Goal: Information Seeking & Learning: Learn about a topic

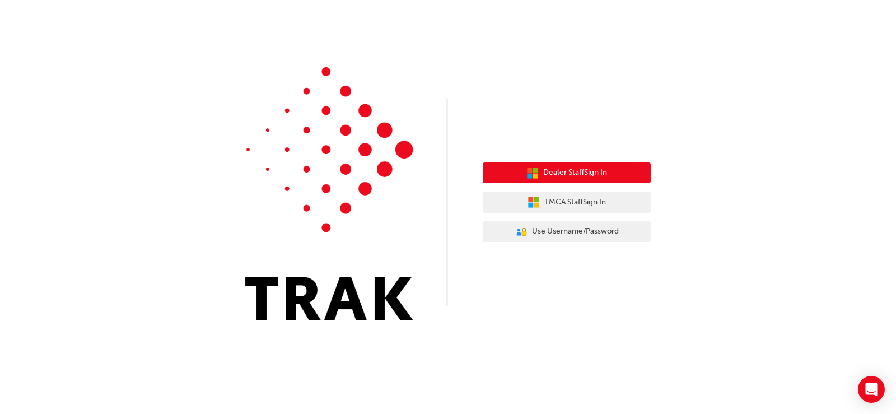
click at [593, 173] on span "Dealer Staff Sign In" at bounding box center [575, 172] width 64 height 13
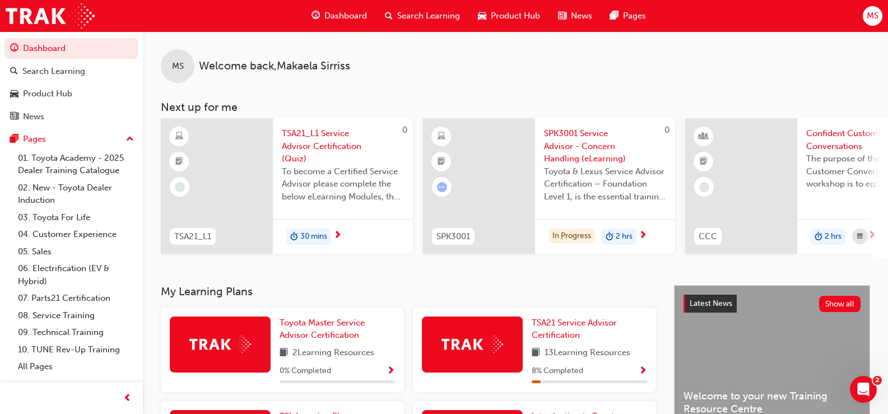
click at [322, 143] on span "TSA21_L1 Service Advisor Certification (Quiz)" at bounding box center [343, 146] width 122 height 38
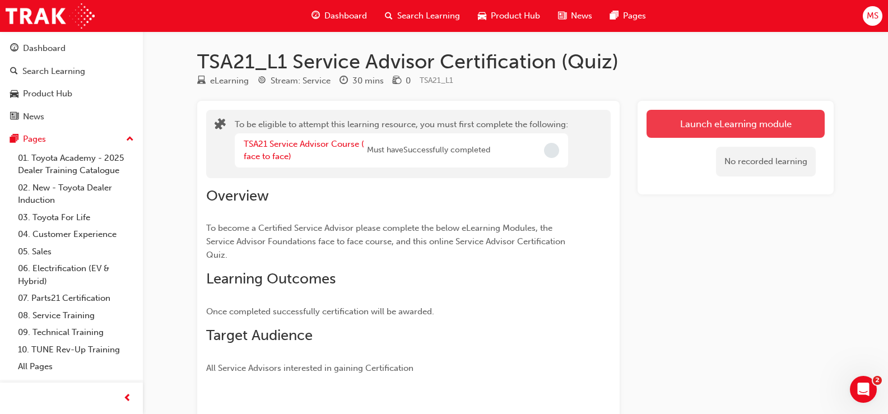
click at [711, 115] on button "Launch eLearning module" at bounding box center [735, 124] width 178 height 28
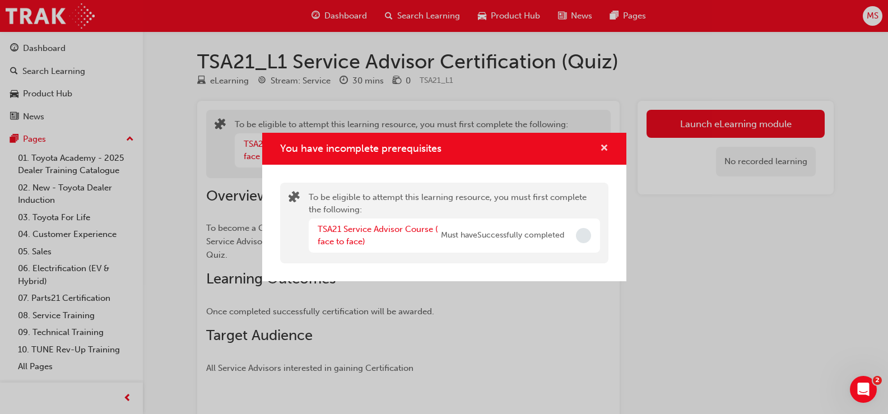
click at [603, 146] on span "cross-icon" at bounding box center [604, 149] width 8 height 10
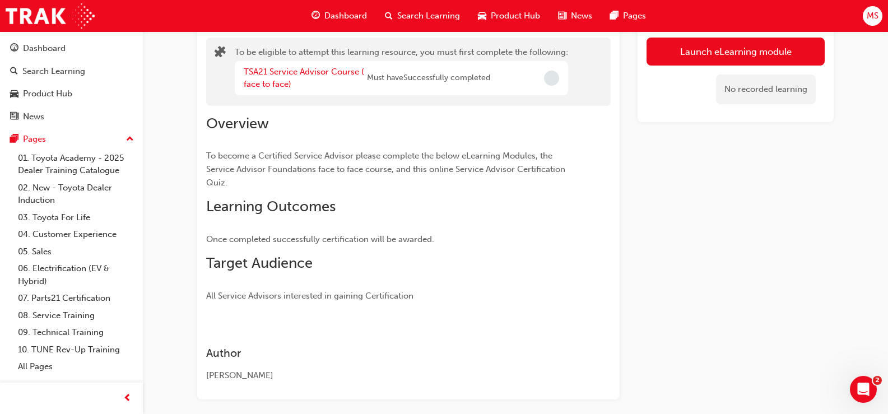
scroll to position [122, 0]
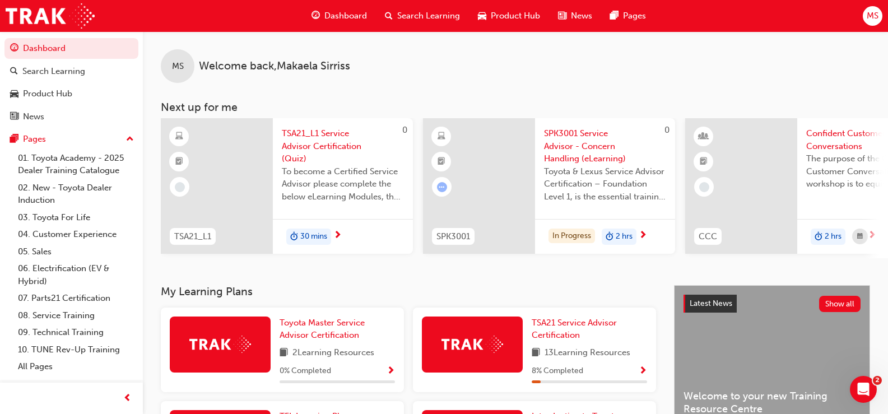
click at [595, 150] on span "SPK3001 Service Advisor - Concern Handling (eLearning)" at bounding box center [605, 146] width 122 height 38
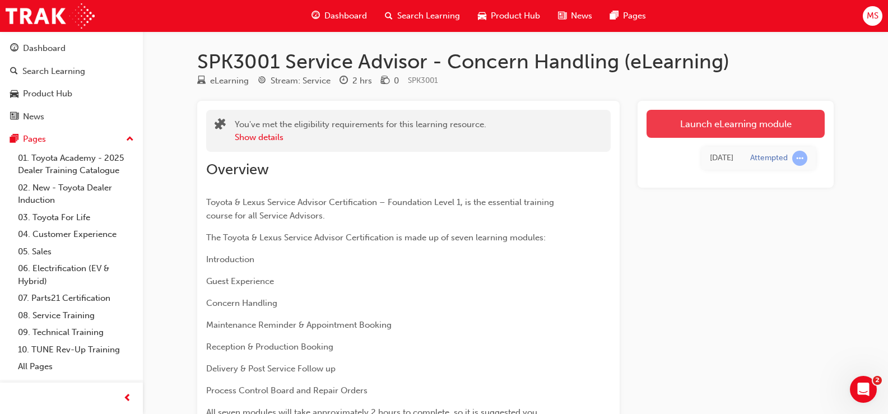
click at [765, 125] on link "Launch eLearning module" at bounding box center [735, 124] width 178 height 28
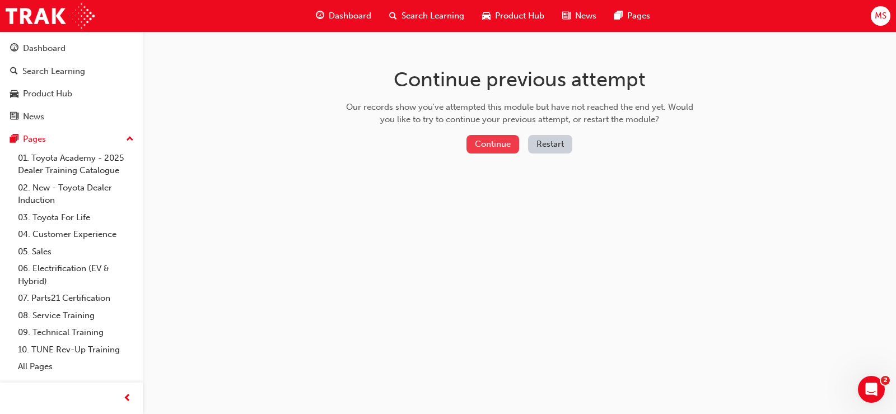
click at [483, 142] on button "Continue" at bounding box center [493, 144] width 53 height 18
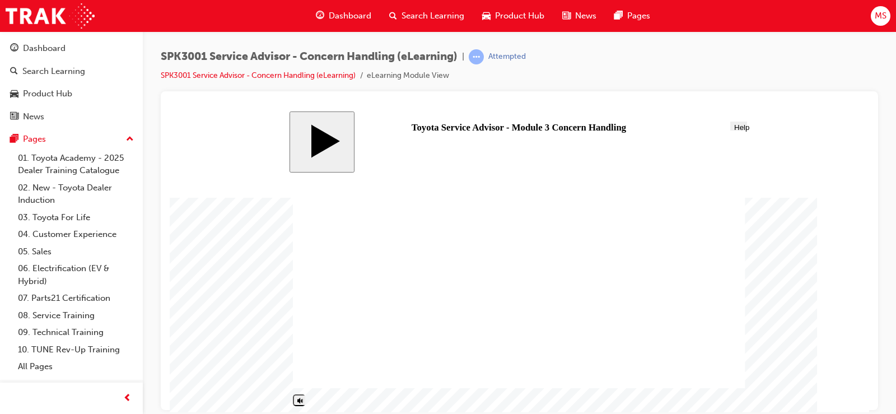
click at [818, 167] on body "slide: Welcome Toyota – Service Advisor Certification Line 2 Module 3 Concern H…" at bounding box center [520, 261] width 700 height 301
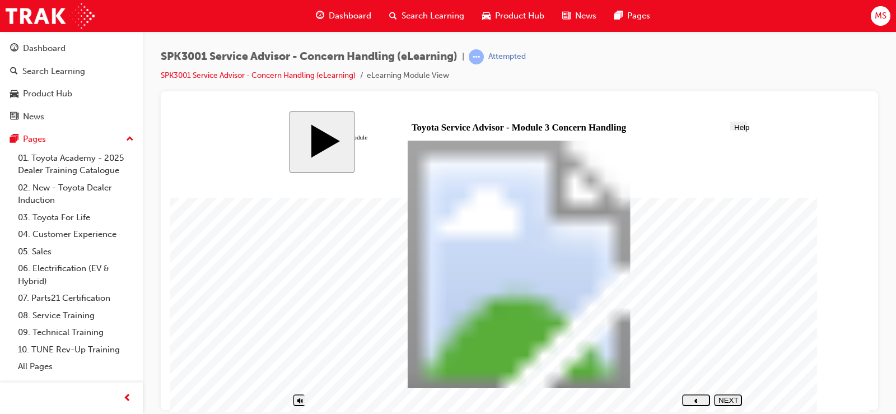
click at [728, 399] on div "NEXT" at bounding box center [728, 403] width 19 height 17
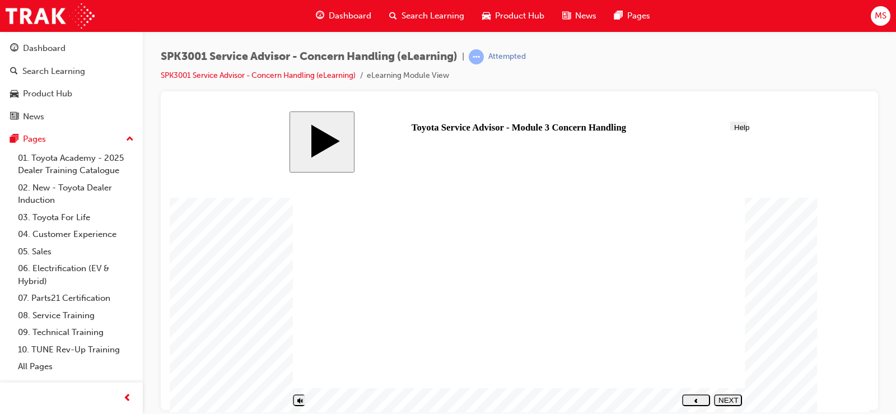
click at [730, 397] on div "NEXT" at bounding box center [728, 403] width 19 height 17
click at [732, 399] on div "NEXT" at bounding box center [728, 403] width 19 height 17
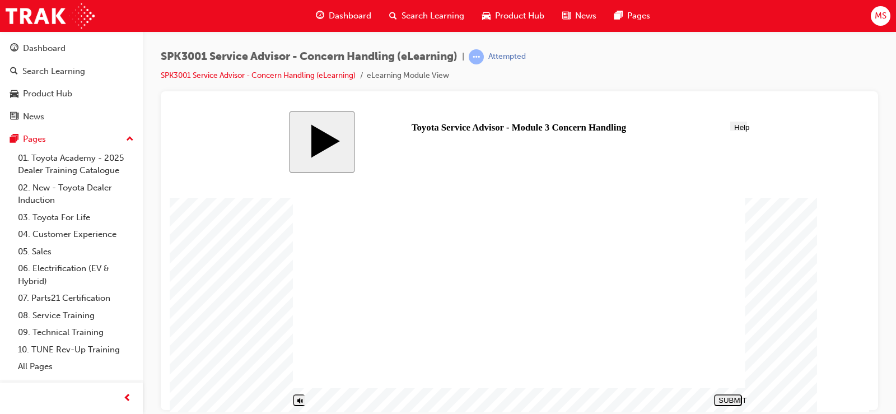
drag, startPoint x: 519, startPoint y: 221, endPoint x: 653, endPoint y: 283, distance: 147.6
drag, startPoint x: 543, startPoint y: 334, endPoint x: 659, endPoint y: 215, distance: 166.4
drag, startPoint x: 554, startPoint y: 267, endPoint x: 670, endPoint y: 337, distance: 135.9
drag, startPoint x: 513, startPoint y: 236, endPoint x: 515, endPoint y: 245, distance: 9.2
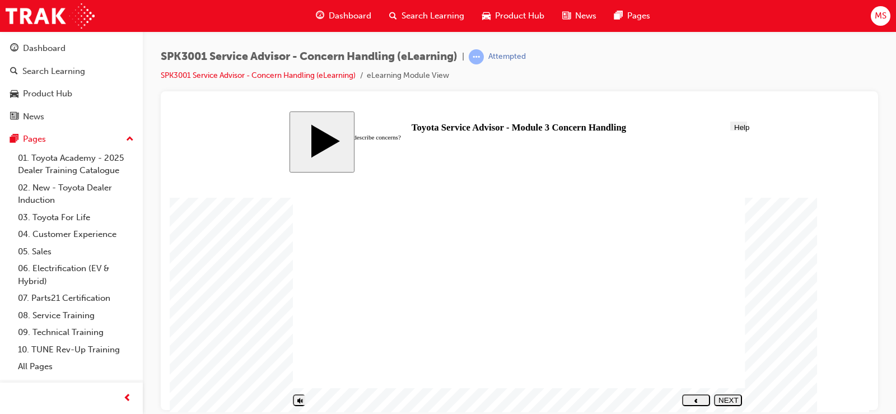
click at [730, 397] on div "NEXT" at bounding box center [728, 403] width 19 height 17
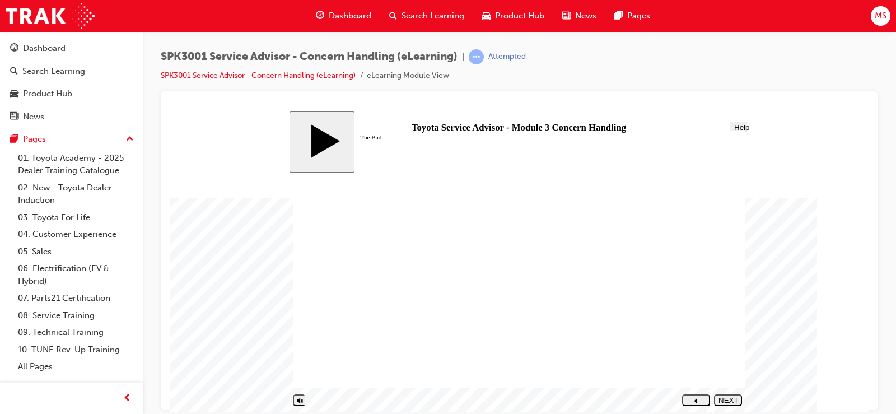
click at [726, 400] on div "NEXT" at bounding box center [728, 403] width 19 height 17
click at [721, 399] on div "NEXT" at bounding box center [728, 403] width 19 height 17
click at [724, 396] on div "NEXT" at bounding box center [728, 403] width 19 height 17
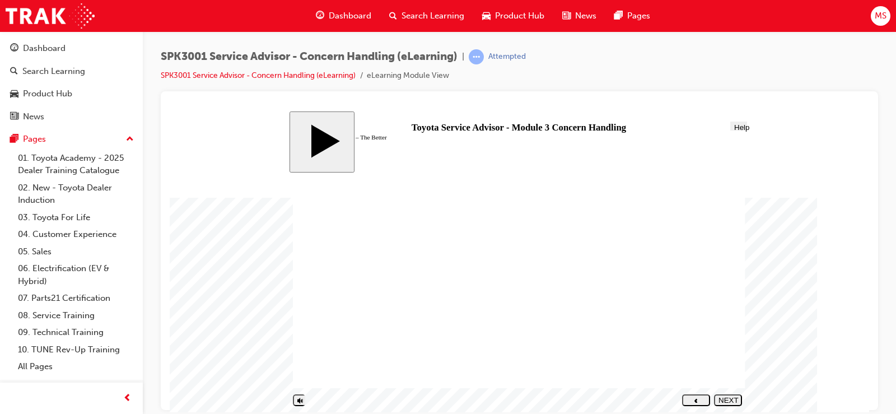
click at [719, 397] on div "NEXT" at bounding box center [728, 403] width 19 height 17
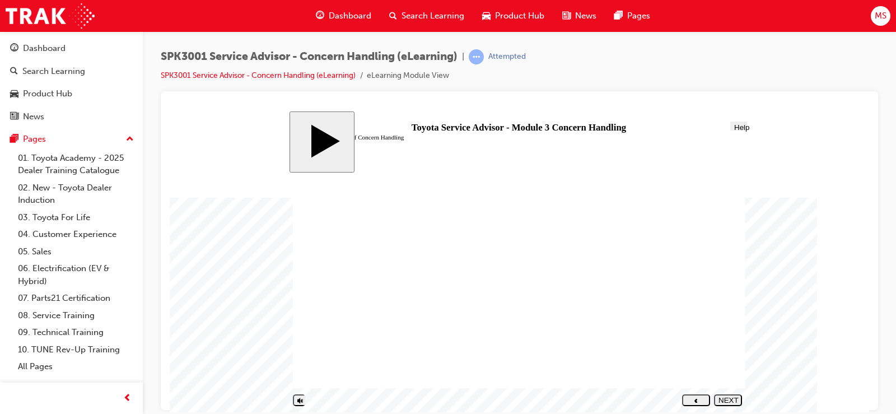
click at [730, 400] on div "NEXT" at bounding box center [728, 403] width 19 height 17
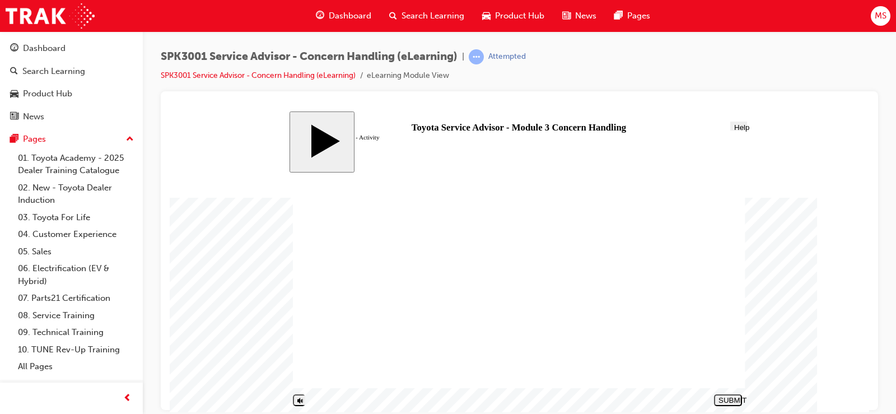
drag, startPoint x: 377, startPoint y: 315, endPoint x: 608, endPoint y: 215, distance: 251.6
drag, startPoint x: 383, startPoint y: 352, endPoint x: 621, endPoint y: 232, distance: 265.8
drag, startPoint x: 449, startPoint y: 259, endPoint x: 679, endPoint y: 347, distance: 246.6
drag, startPoint x: 341, startPoint y: 280, endPoint x: 570, endPoint y: 327, distance: 233.8
drag, startPoint x: 402, startPoint y: 294, endPoint x: 630, endPoint y: 253, distance: 231.6
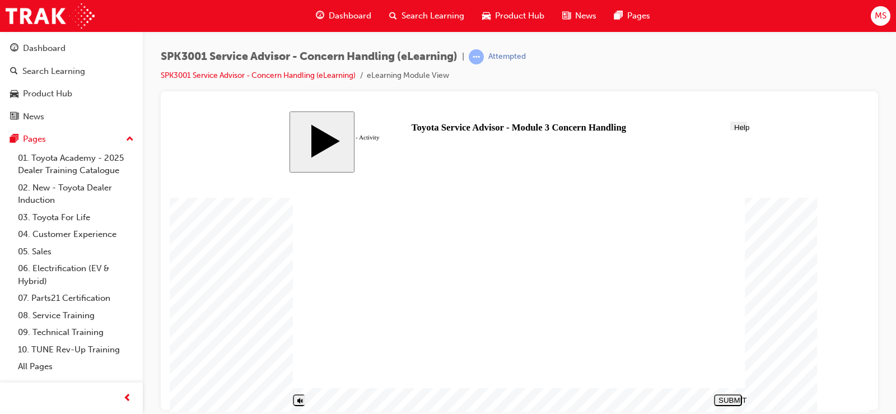
drag, startPoint x: 411, startPoint y: 332, endPoint x: 639, endPoint y: 281, distance: 233.1
drag, startPoint x: 429, startPoint y: 370, endPoint x: 659, endPoint y: 305, distance: 239.2
click at [719, 402] on div "SUBMIT" at bounding box center [728, 399] width 19 height 8
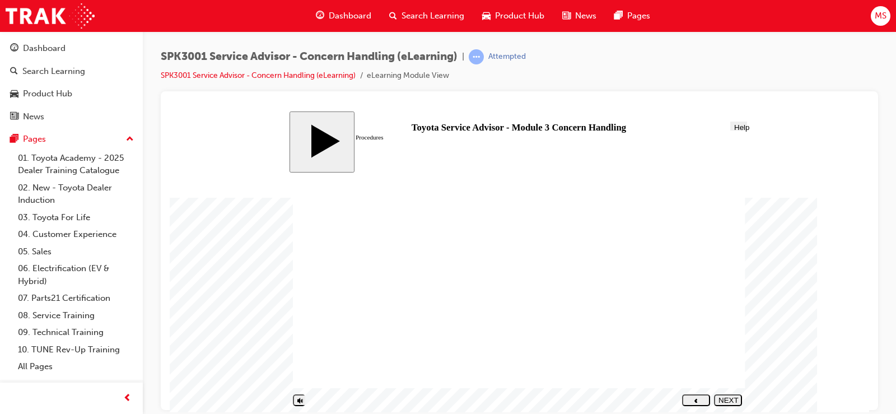
click at [722, 394] on button "NEXT" at bounding box center [728, 400] width 28 height 12
radio input "true"
click at [728, 393] on nav "SUBMIT NEXT PREV" at bounding box center [726, 399] width 32 height 18
click at [728, 399] on div "SUBMIT" at bounding box center [728, 399] width 19 height 8
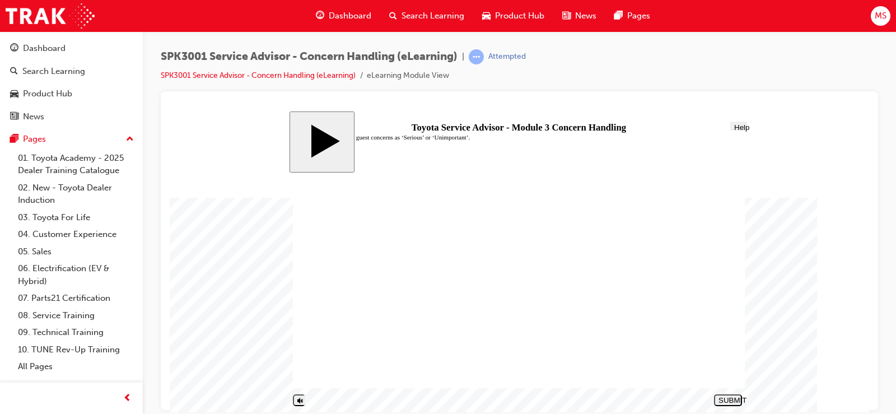
radio input "true"
click at [729, 401] on div "SUBMIT" at bounding box center [728, 399] width 19 height 8
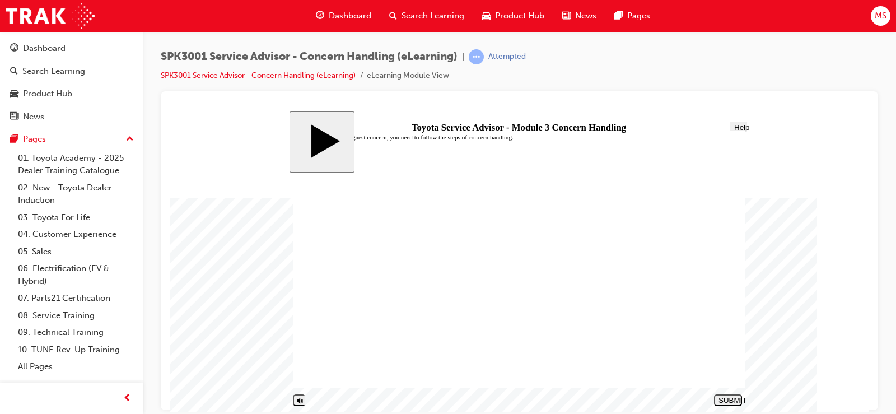
radio input "true"
click at [738, 397] on div "SUBMIT" at bounding box center [728, 399] width 19 height 8
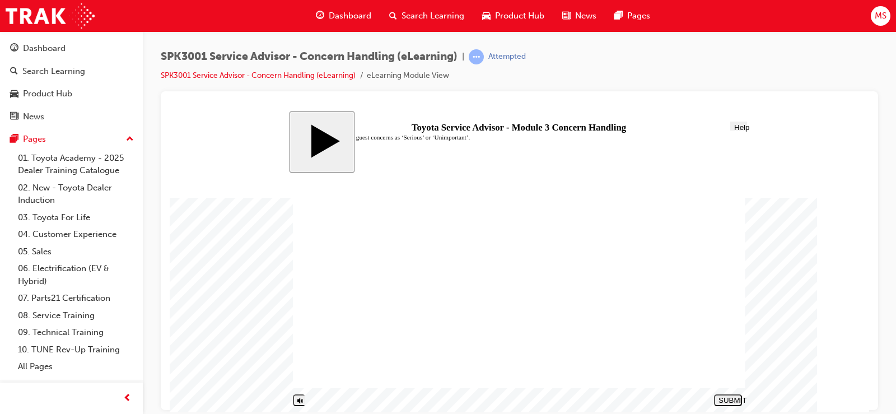
radio input "true"
click at [733, 407] on nav "SUBMIT NEXT PREV" at bounding box center [726, 399] width 32 height 18
click at [730, 402] on div "SUBMIT" at bounding box center [728, 399] width 19 height 8
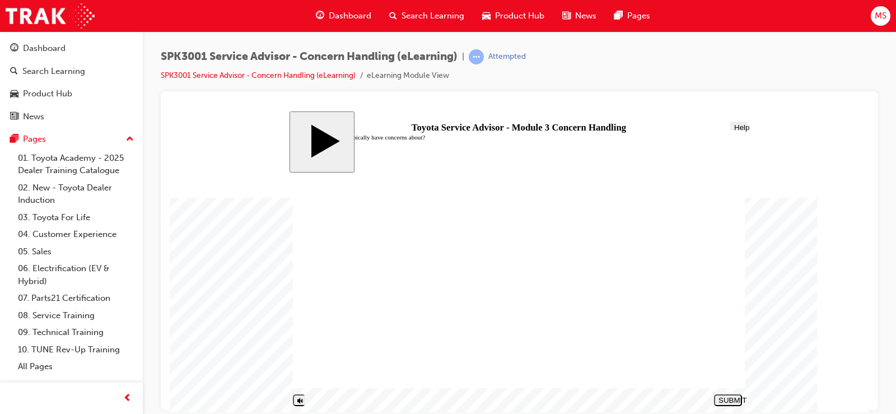
radio input "true"
click at [727, 398] on div "SUBMIT" at bounding box center [728, 399] width 19 height 8
drag, startPoint x: 342, startPoint y: 308, endPoint x: 347, endPoint y: 308, distance: 5.6
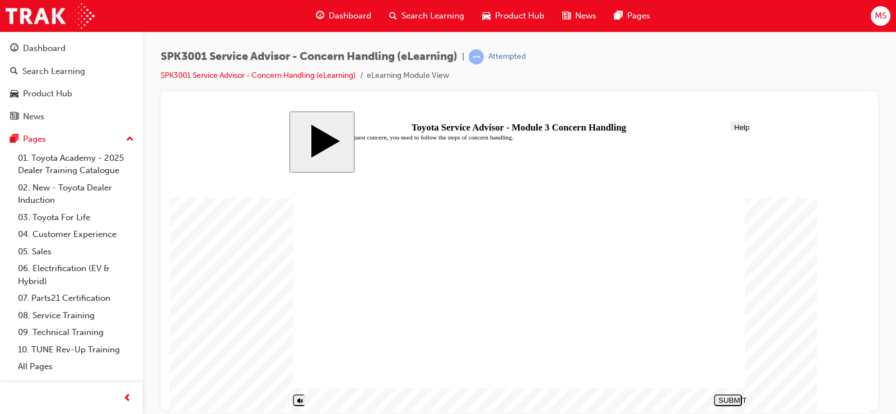
radio input "true"
click at [721, 396] on div "SUBMIT" at bounding box center [728, 399] width 19 height 8
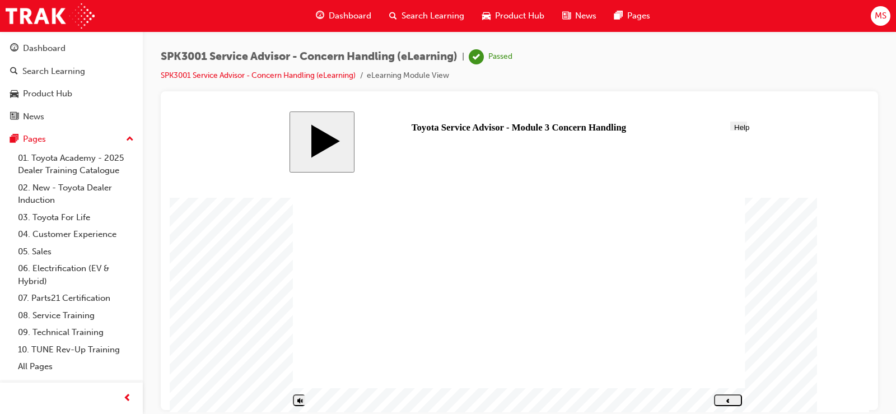
click at [732, 403] on div "PREV" at bounding box center [728, 403] width 19 height 17
click at [237, 75] on link "SPK3001 Service Advisor - Concern Handling (eLearning)" at bounding box center [258, 76] width 195 height 10
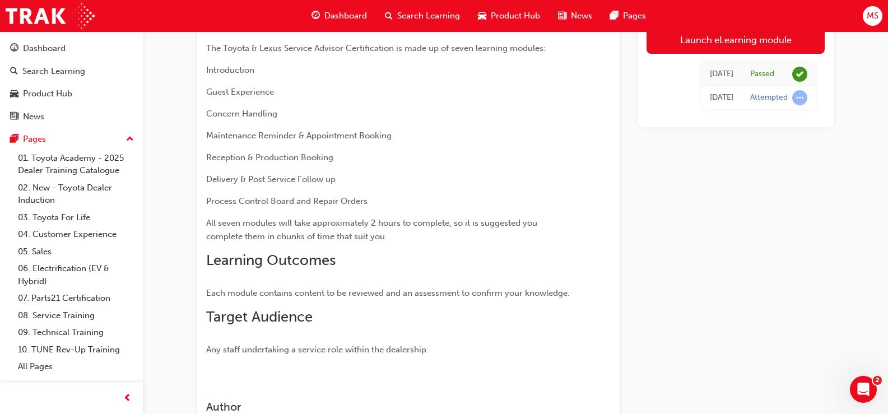
scroll to position [306, 0]
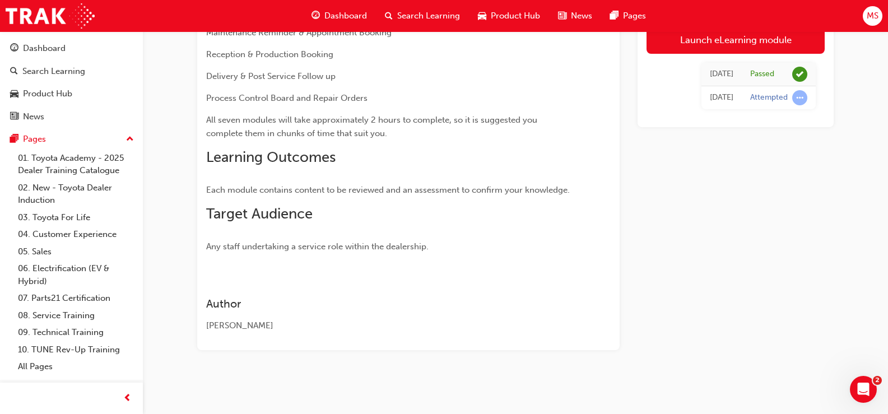
click at [710, 100] on div "Thu 7 Aug 2025" at bounding box center [722, 97] width 24 height 13
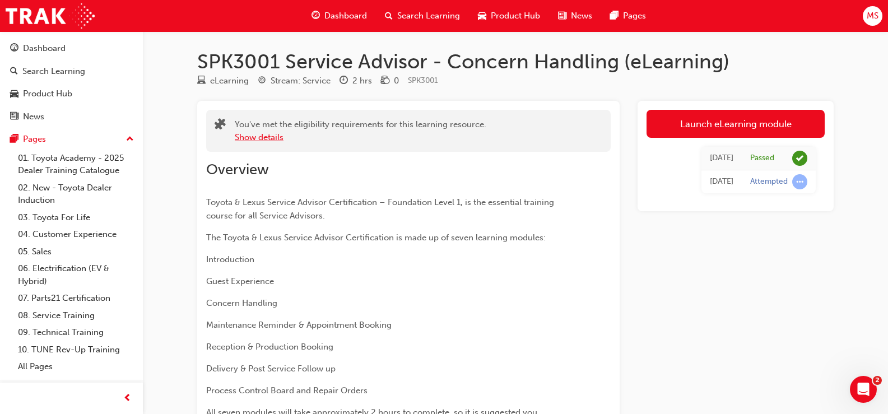
click at [241, 139] on button "Show details" at bounding box center [259, 137] width 49 height 13
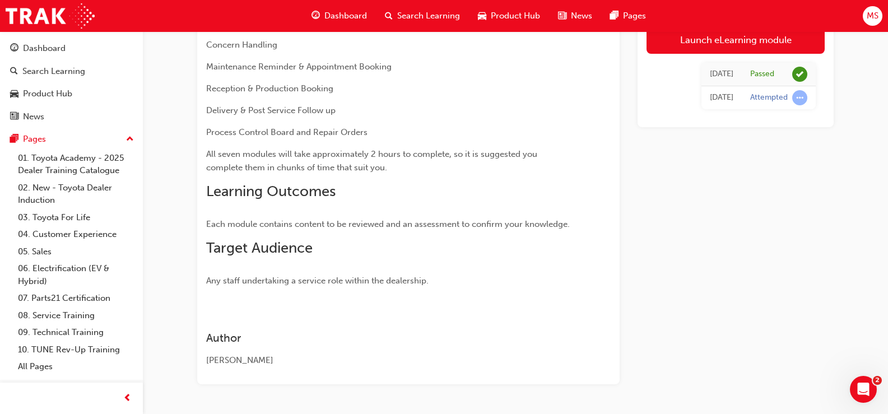
scroll to position [332, 0]
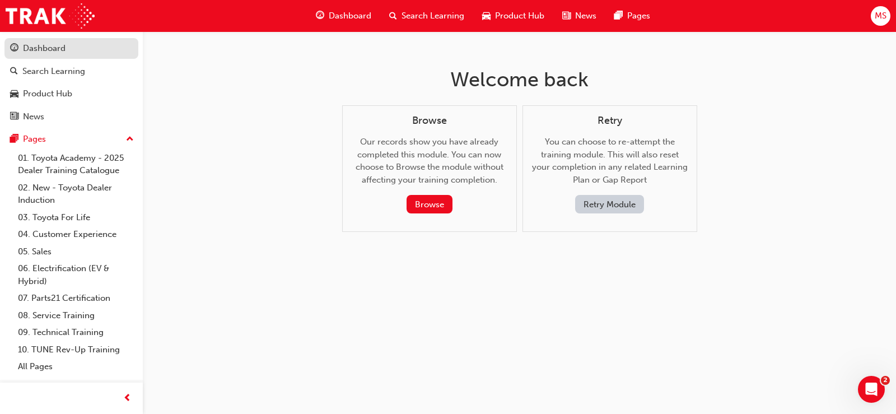
click at [29, 55] on link "Dashboard" at bounding box center [71, 48] width 134 height 21
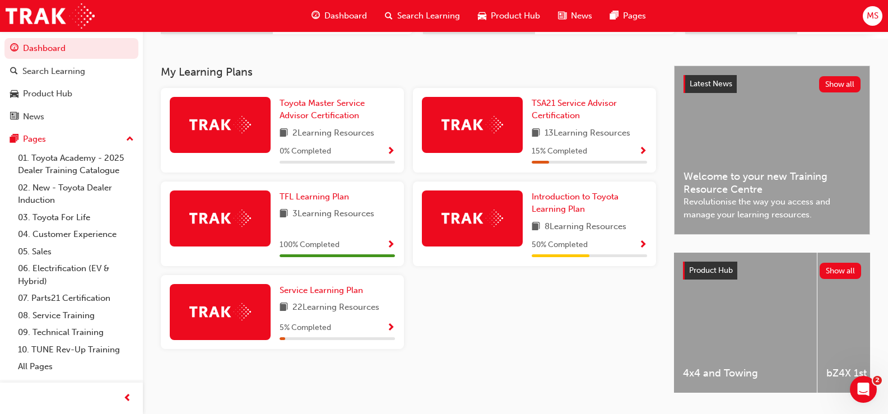
scroll to position [199, 0]
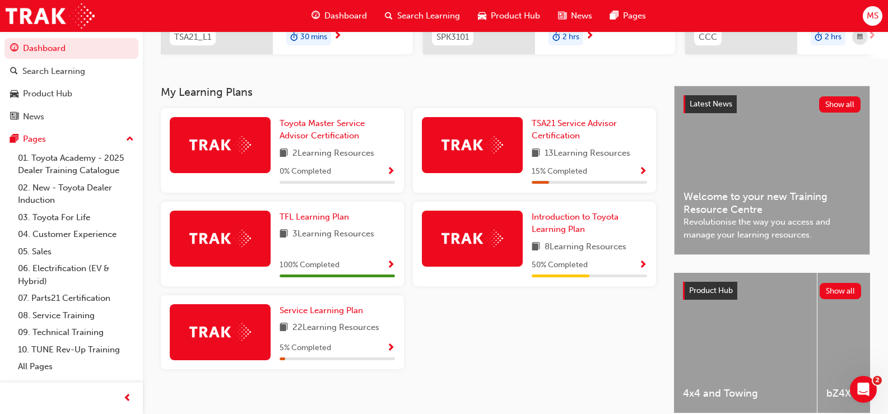
click at [640, 176] on span "Show Progress" at bounding box center [643, 172] width 8 height 10
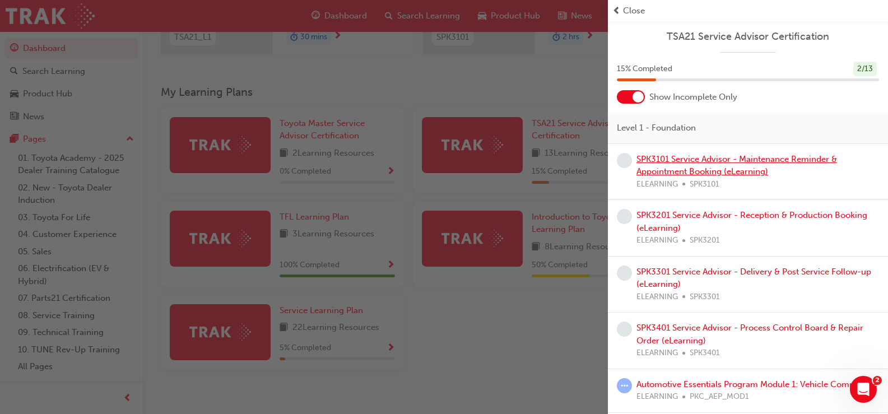
click at [710, 169] on link "SPK3101 Service Advisor - Maintenance Reminder & Appointment Booking (eLearning)" at bounding box center [736, 165] width 201 height 23
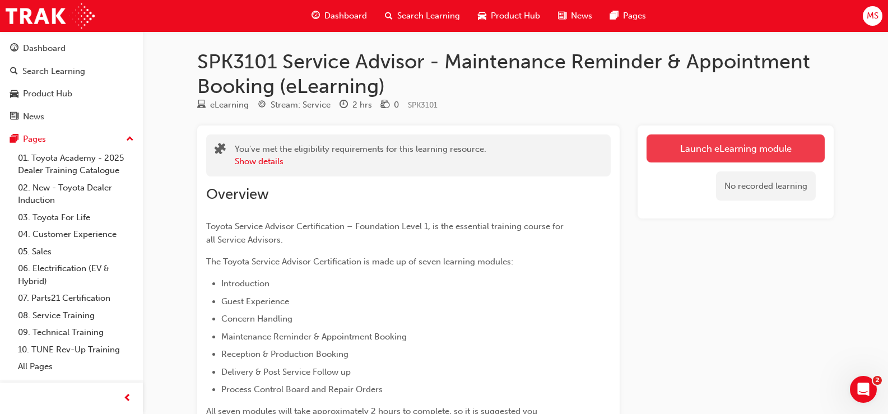
click at [707, 155] on link "Launch eLearning module" at bounding box center [735, 148] width 178 height 28
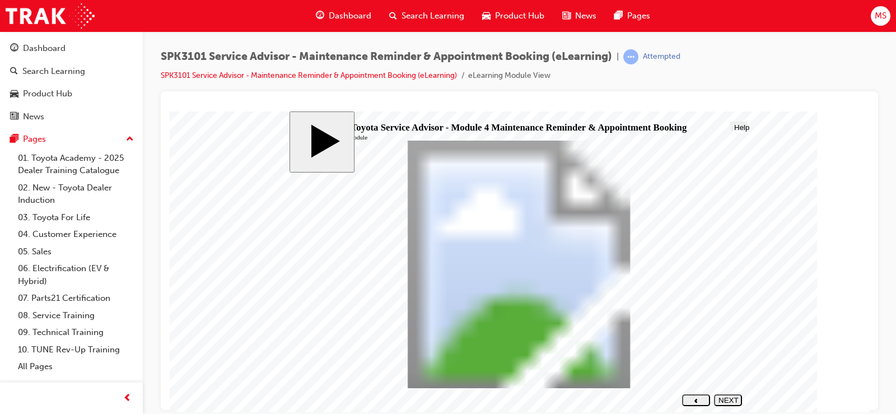
click at [732, 404] on button "NEXT" at bounding box center [728, 400] width 28 height 12
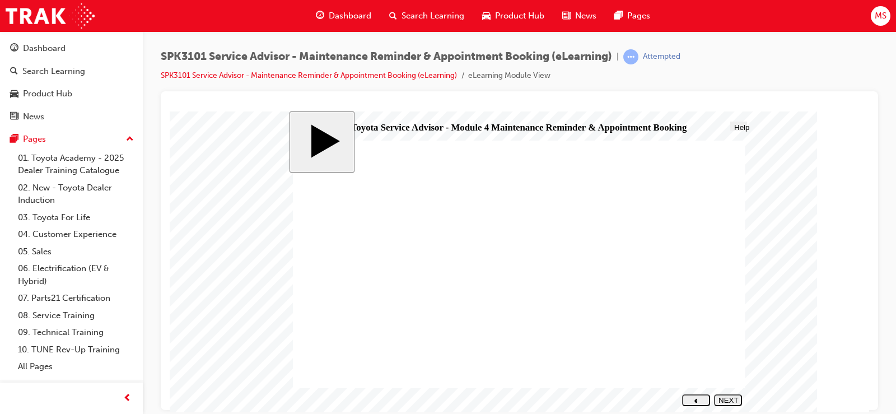
click at [729, 397] on div "NEXT" at bounding box center [728, 403] width 19 height 17
click at [734, 394] on button "NEXT" at bounding box center [728, 400] width 28 height 12
click at [733, 397] on div "NEXT" at bounding box center [728, 403] width 19 height 17
click at [729, 399] on div "NEXT" at bounding box center [728, 403] width 19 height 17
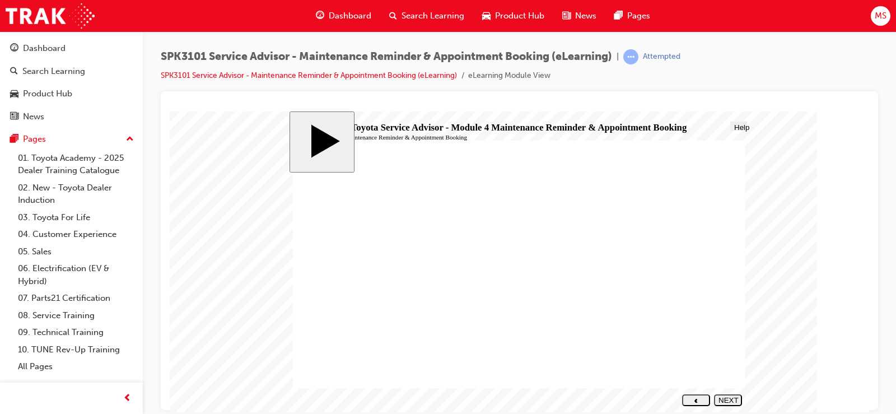
click at [793, 126] on body "slide: The 9 steps of Maintenance Reminder & Appointment Booking The 9 steps of…" at bounding box center [520, 261] width 700 height 301
click at [721, 402] on div "NEXT" at bounding box center [728, 403] width 19 height 17
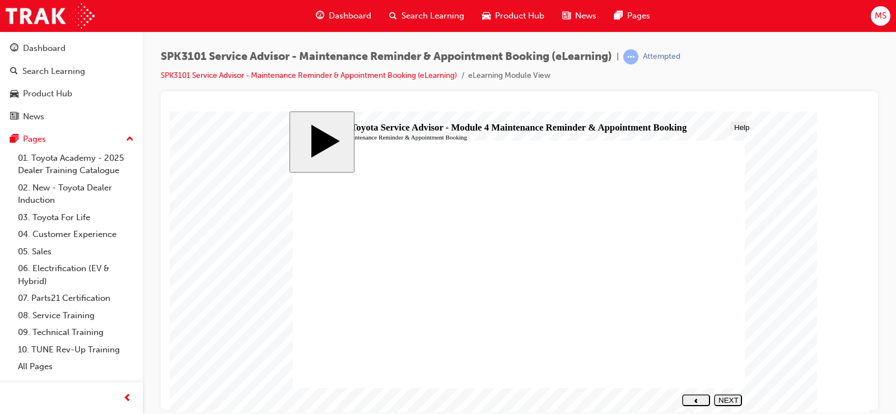
click at [725, 400] on div "NEXT" at bounding box center [728, 403] width 19 height 17
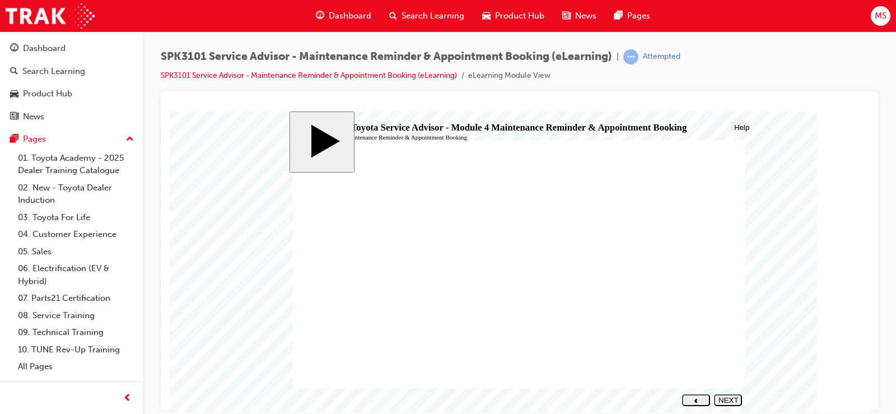
click at [729, 393] on nav "SUBMIT NEXT PREV" at bounding box center [709, 399] width 63 height 18
click at [732, 400] on div "NEXT" at bounding box center [728, 403] width 19 height 17
click at [720, 400] on div "NEXT" at bounding box center [728, 403] width 19 height 17
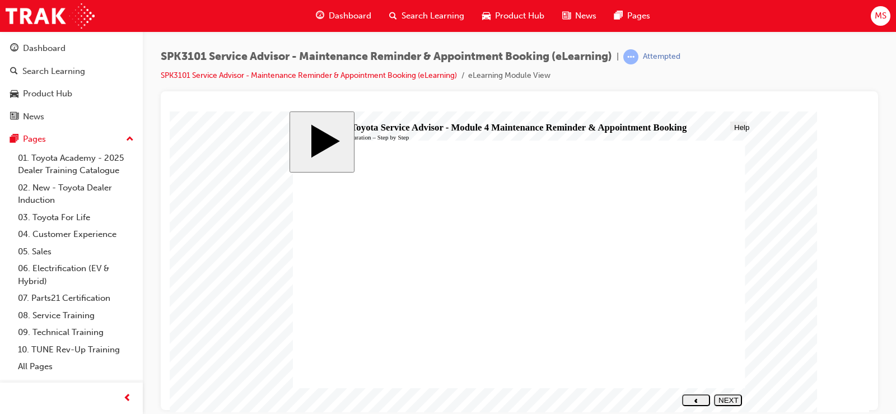
click at [728, 402] on div "NEXT" at bounding box center [728, 403] width 19 height 17
